Goal: Navigation & Orientation: Find specific page/section

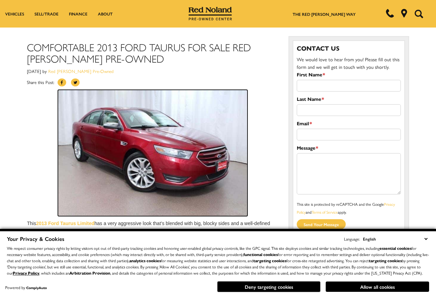
click at [199, 190] on img at bounding box center [152, 153] width 189 height 126
click at [210, 178] on img at bounding box center [152, 153] width 189 height 126
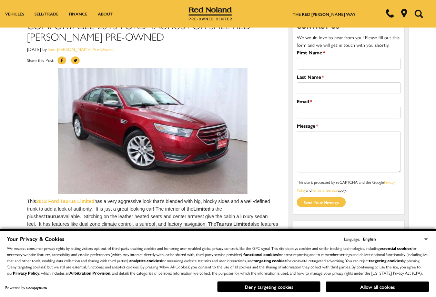
scroll to position [34, 0]
